Goal: Navigation & Orientation: Find specific page/section

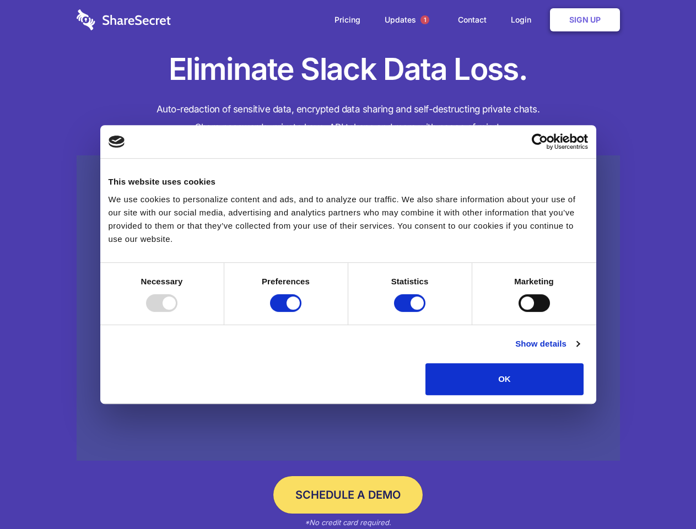
click at [177, 312] on div at bounding box center [161, 303] width 31 height 18
click at [301, 312] on input "Preferences" at bounding box center [285, 303] width 31 height 18
checkbox input "false"
click at [411, 312] on input "Statistics" at bounding box center [409, 303] width 31 height 18
checkbox input "false"
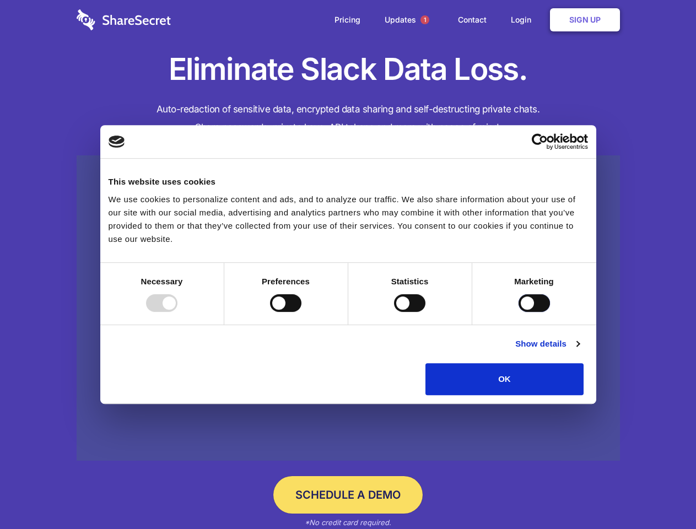
click at [518, 312] on input "Marketing" at bounding box center [533, 303] width 31 height 18
checkbox input "true"
click at [579, 350] on link "Show details" at bounding box center [547, 343] width 64 height 13
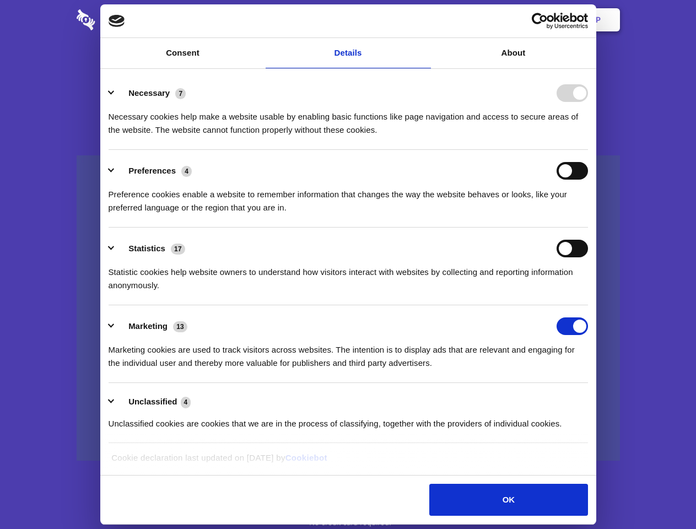
click at [593, 399] on ul "Necessary 7 Necessary cookies help make a website usable by enabling basic func…" at bounding box center [348, 257] width 490 height 371
click at [424, 20] on span "1" at bounding box center [424, 19] width 9 height 9
